Goal: Find specific page/section: Find specific page/section

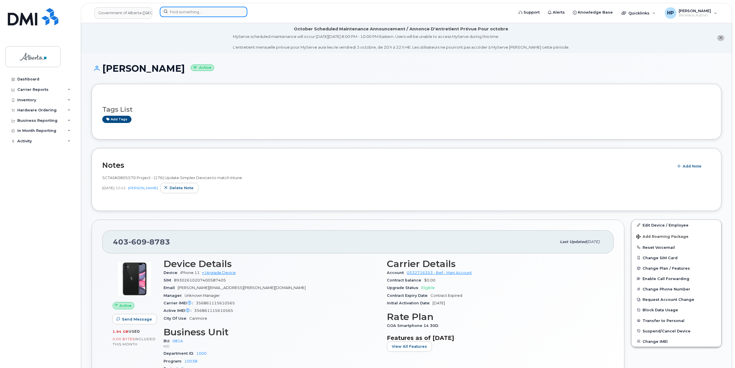
click at [195, 12] on input at bounding box center [204, 12] width 88 height 10
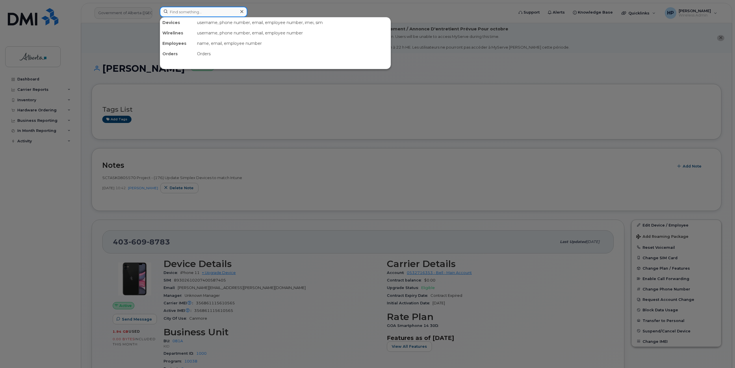
paste input "4033228843"
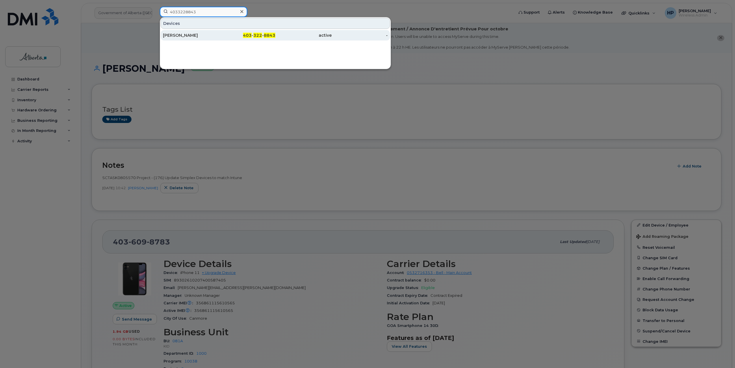
type input "4033228843"
click at [177, 34] on div "Mike Banko" at bounding box center [191, 35] width 56 height 6
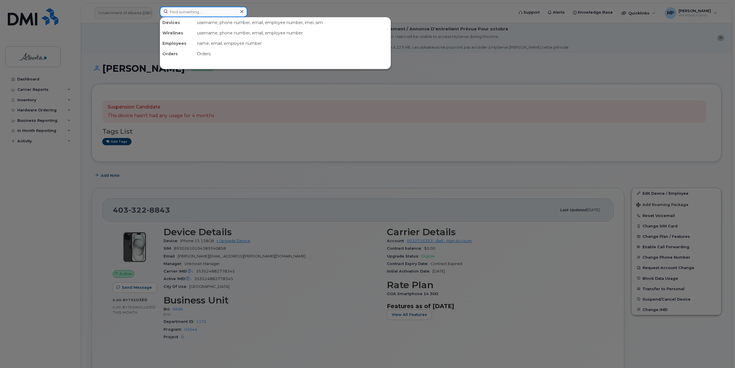
click at [178, 14] on input at bounding box center [204, 12] width 88 height 10
paste input "4033578429"
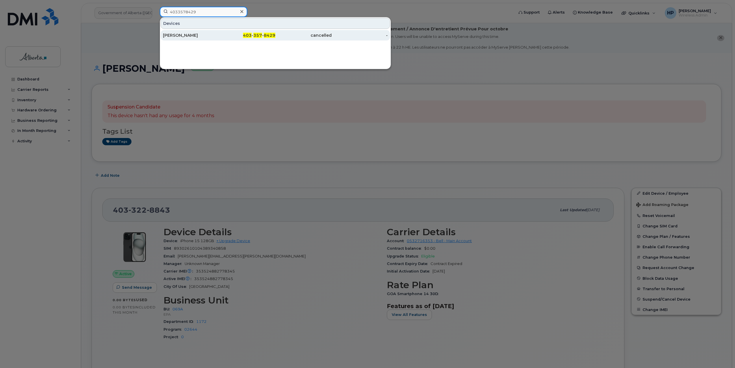
type input "4033578429"
click at [177, 32] on div "[PERSON_NAME]" at bounding box center [191, 35] width 56 height 10
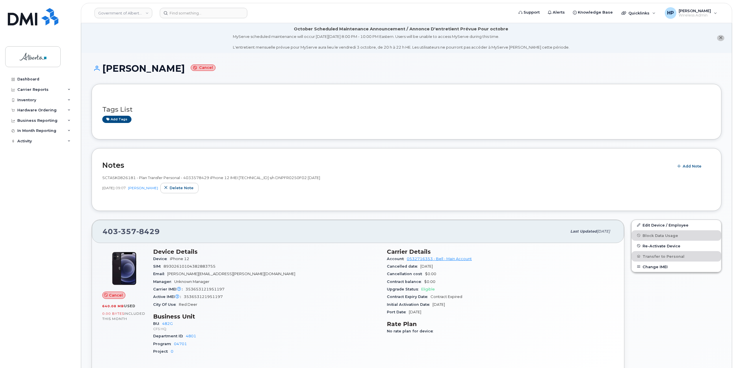
drag, startPoint x: 103, startPoint y: 66, endPoint x: 182, endPoint y: 68, distance: 78.7
click at [182, 68] on h1 "Peter Tomlinson Cancel" at bounding box center [407, 68] width 630 height 10
copy h1 "[PERSON_NAME]"
click at [173, 12] on input at bounding box center [204, 13] width 88 height 10
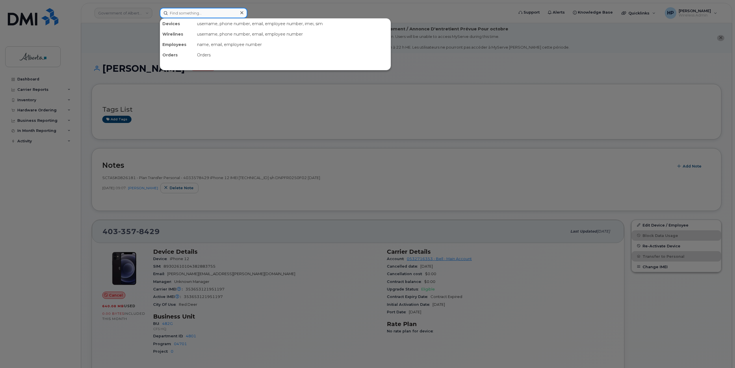
paste input "[PERSON_NAME]"
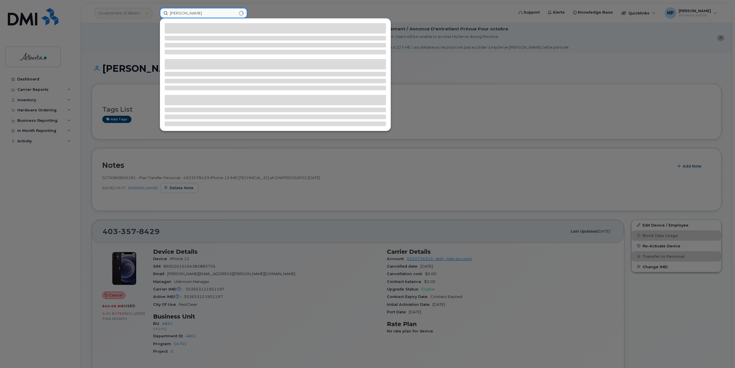
type input "[PERSON_NAME]"
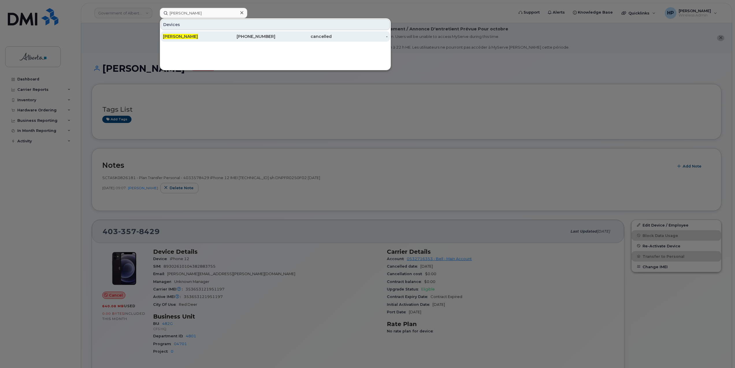
click at [182, 39] on div "[PERSON_NAME]" at bounding box center [191, 37] width 56 height 6
